Goal: Communication & Community: Connect with others

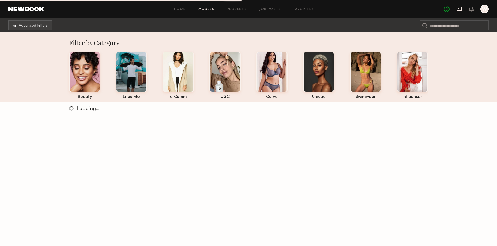
click at [459, 8] on icon at bounding box center [459, 8] width 2 height 1
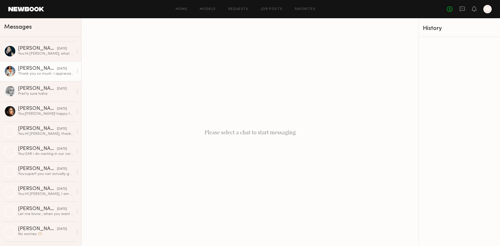
scroll to position [599, 0]
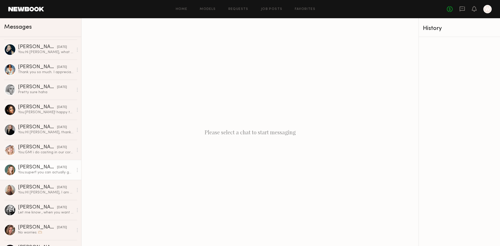
click at [31, 167] on div "[PERSON_NAME]" at bounding box center [37, 167] width 39 height 5
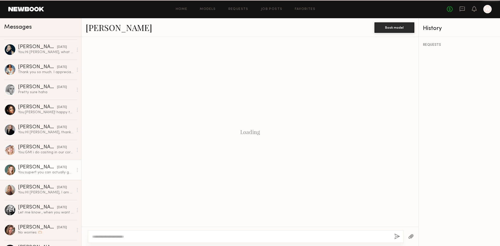
scroll to position [523, 0]
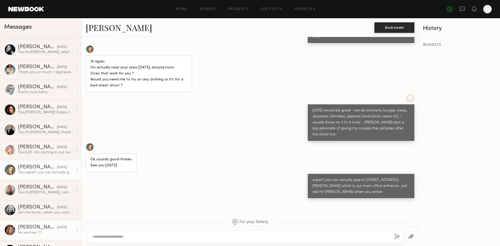
click at [9, 229] on div at bounding box center [10, 230] width 12 height 12
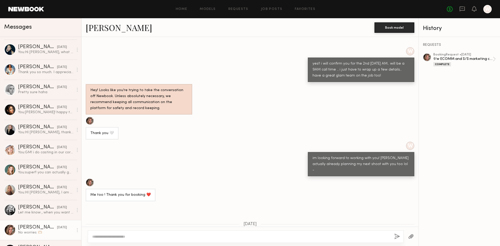
scroll to position [22, 0]
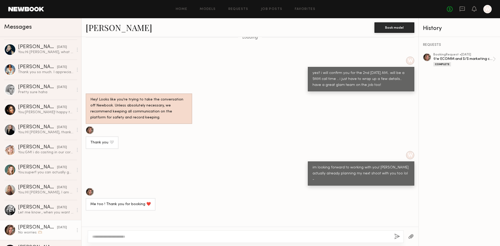
click at [100, 28] on link "[PERSON_NAME]" at bounding box center [119, 27] width 66 height 11
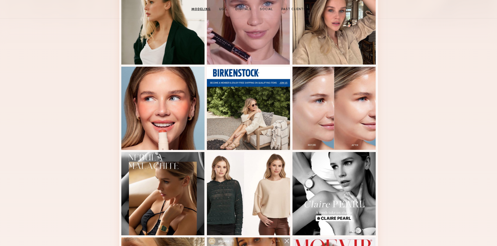
scroll to position [52, 0]
